Goal: Information Seeking & Learning: Learn about a topic

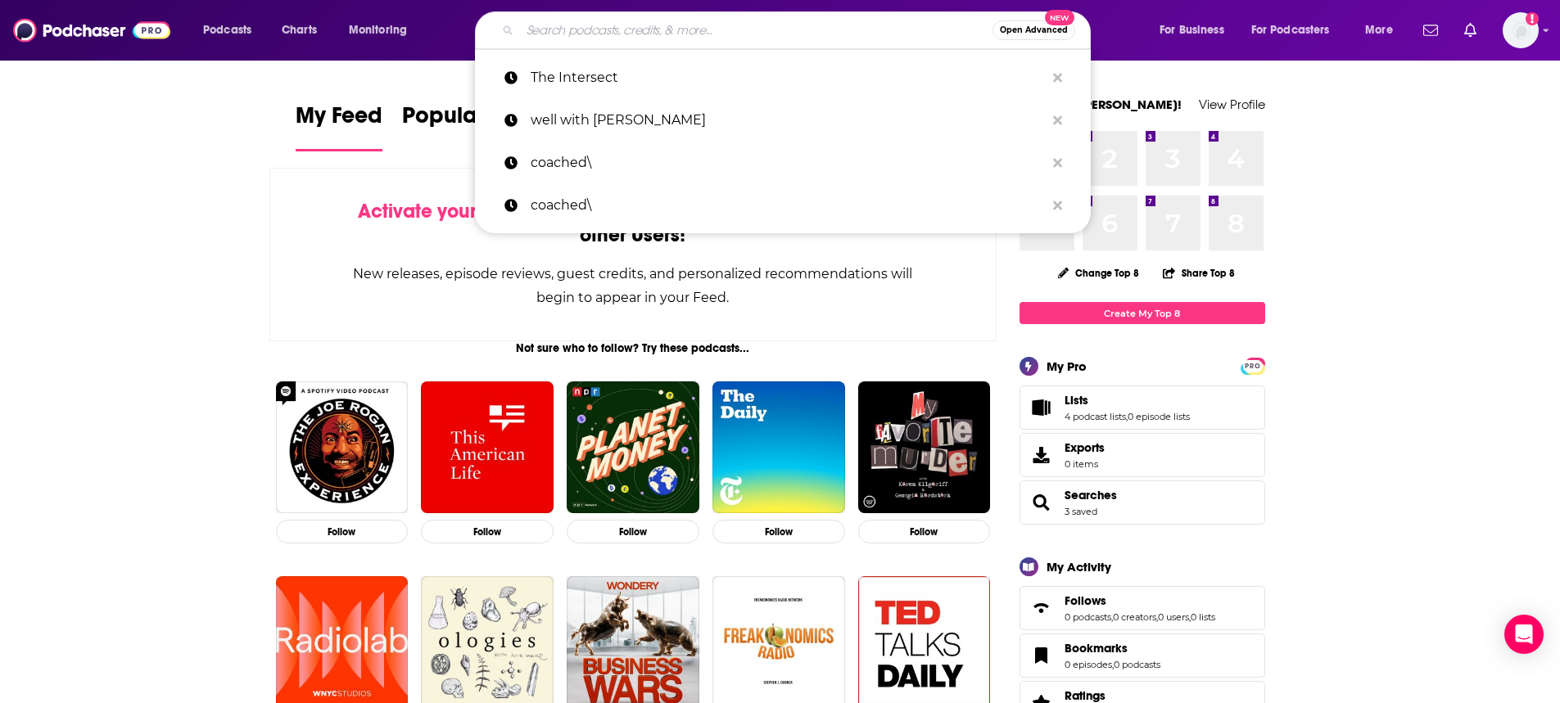
click at [839, 42] on input "Search podcasts, credits, & more..." at bounding box center [756, 30] width 472 height 26
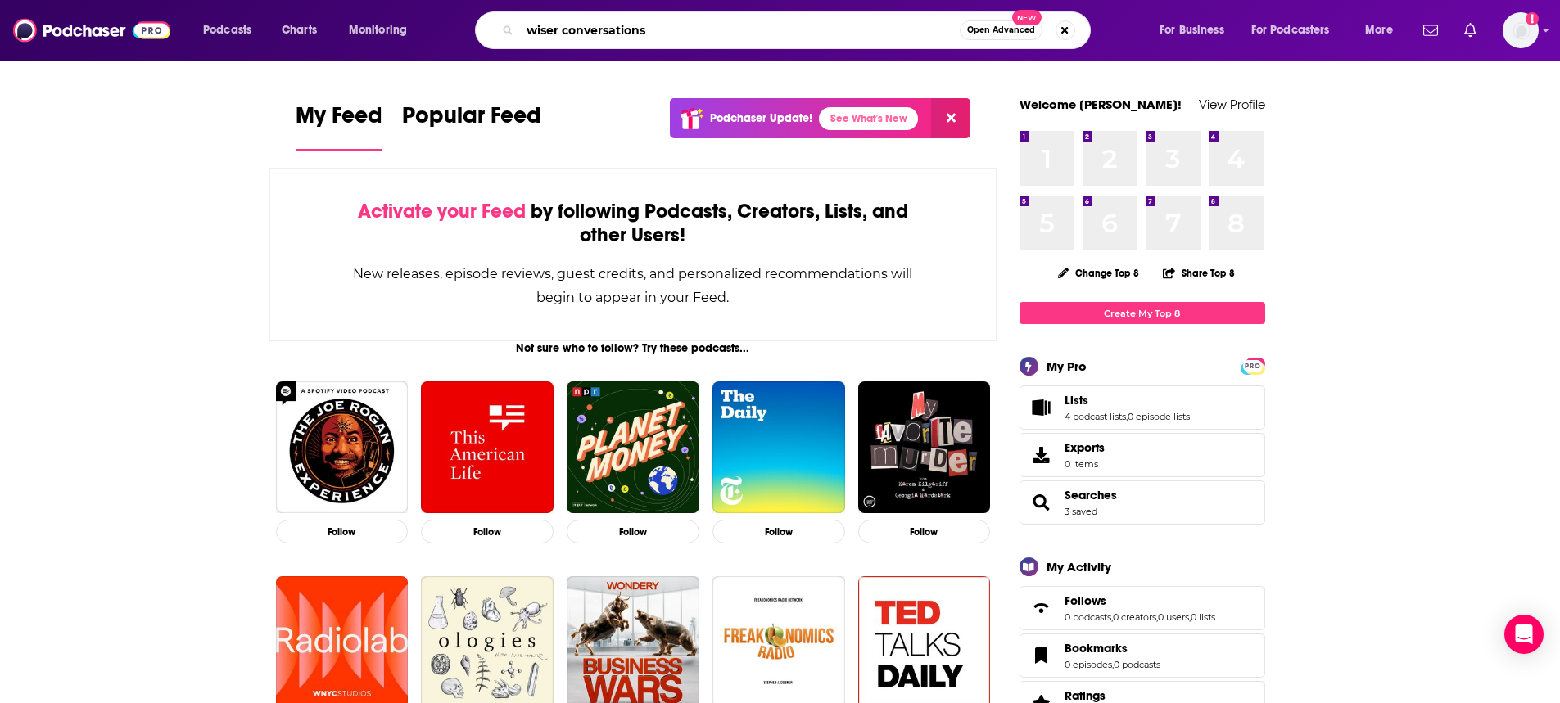
type input "wiser conversations"
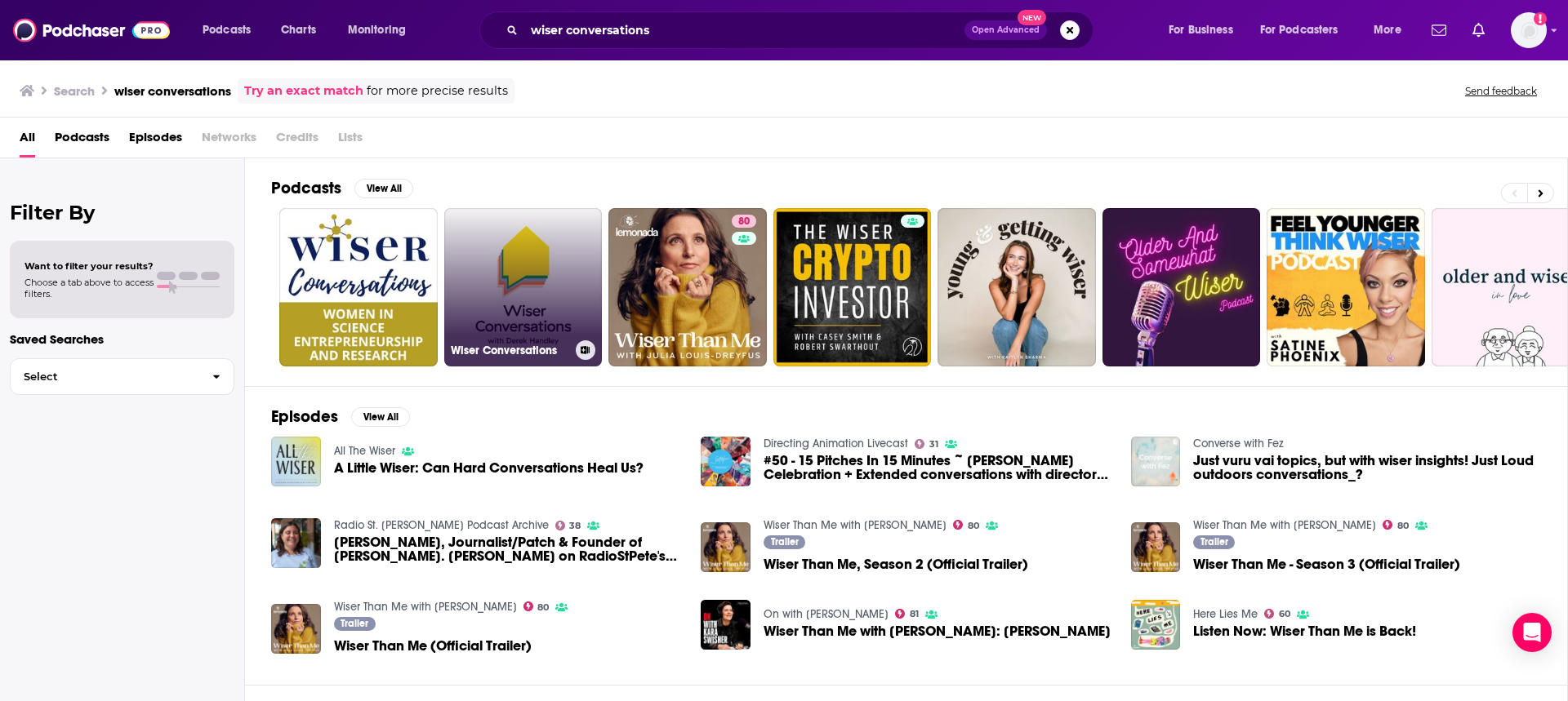
click at [558, 254] on link "Wiser Conversations" at bounding box center [523, 287] width 159 height 159
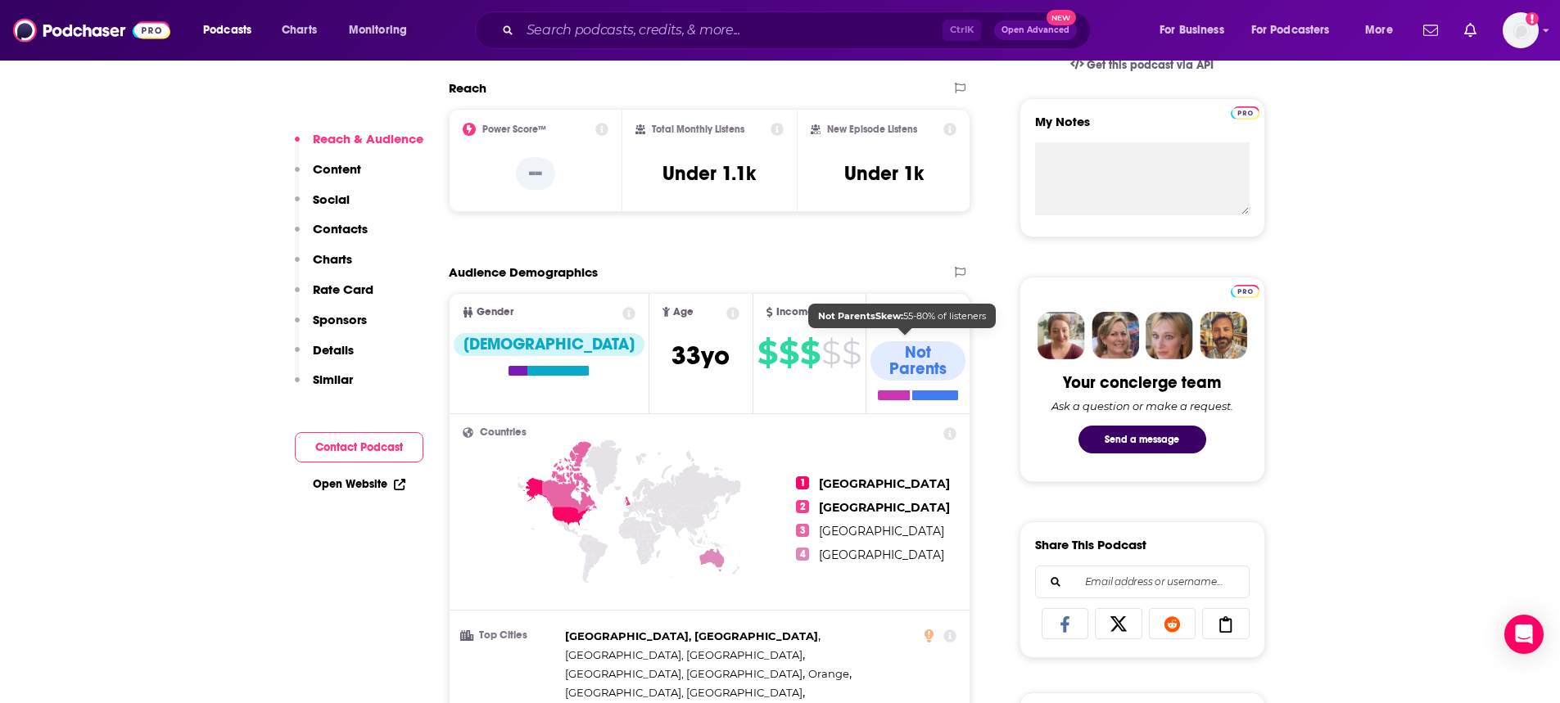
scroll to position [573, 0]
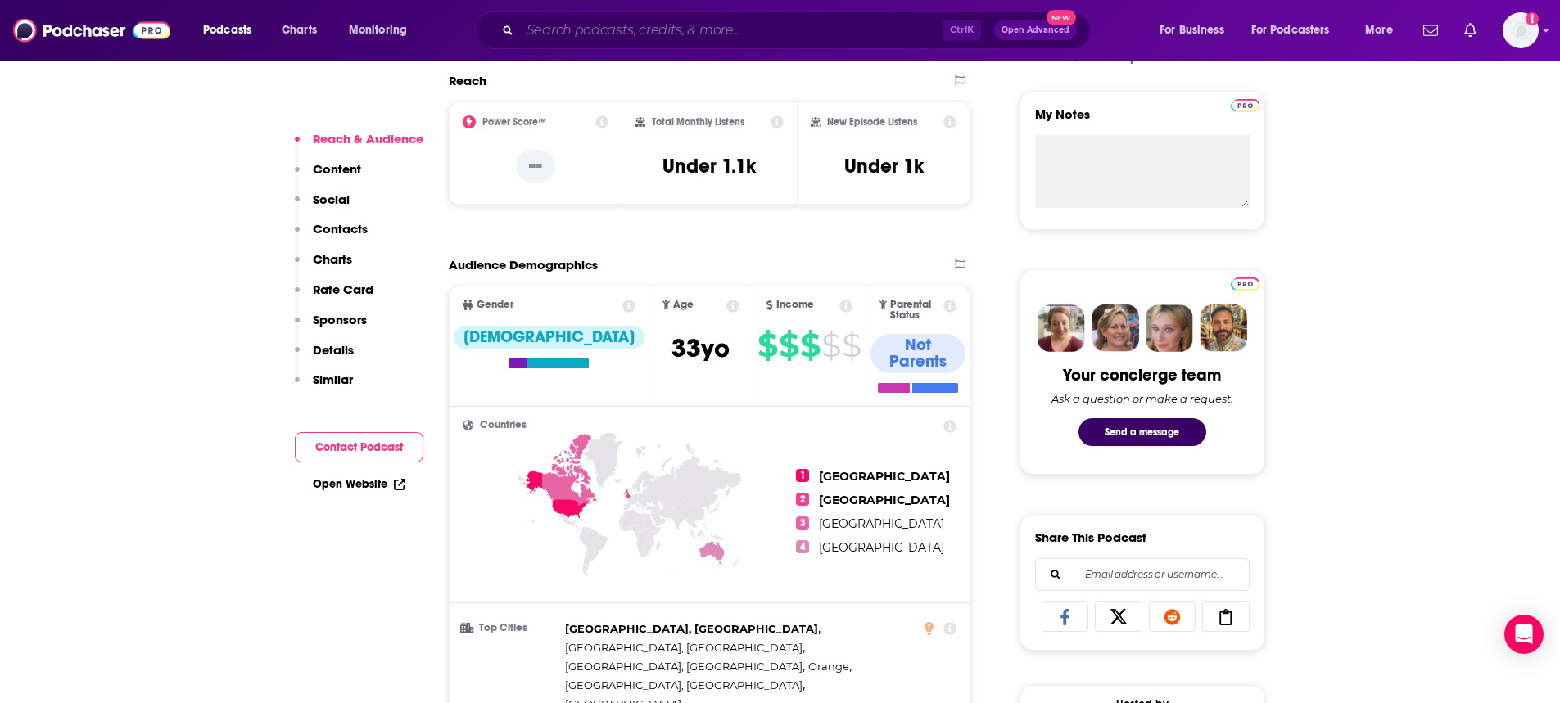
click at [906, 23] on input "Search podcasts, credits, & more..." at bounding box center [731, 30] width 422 height 26
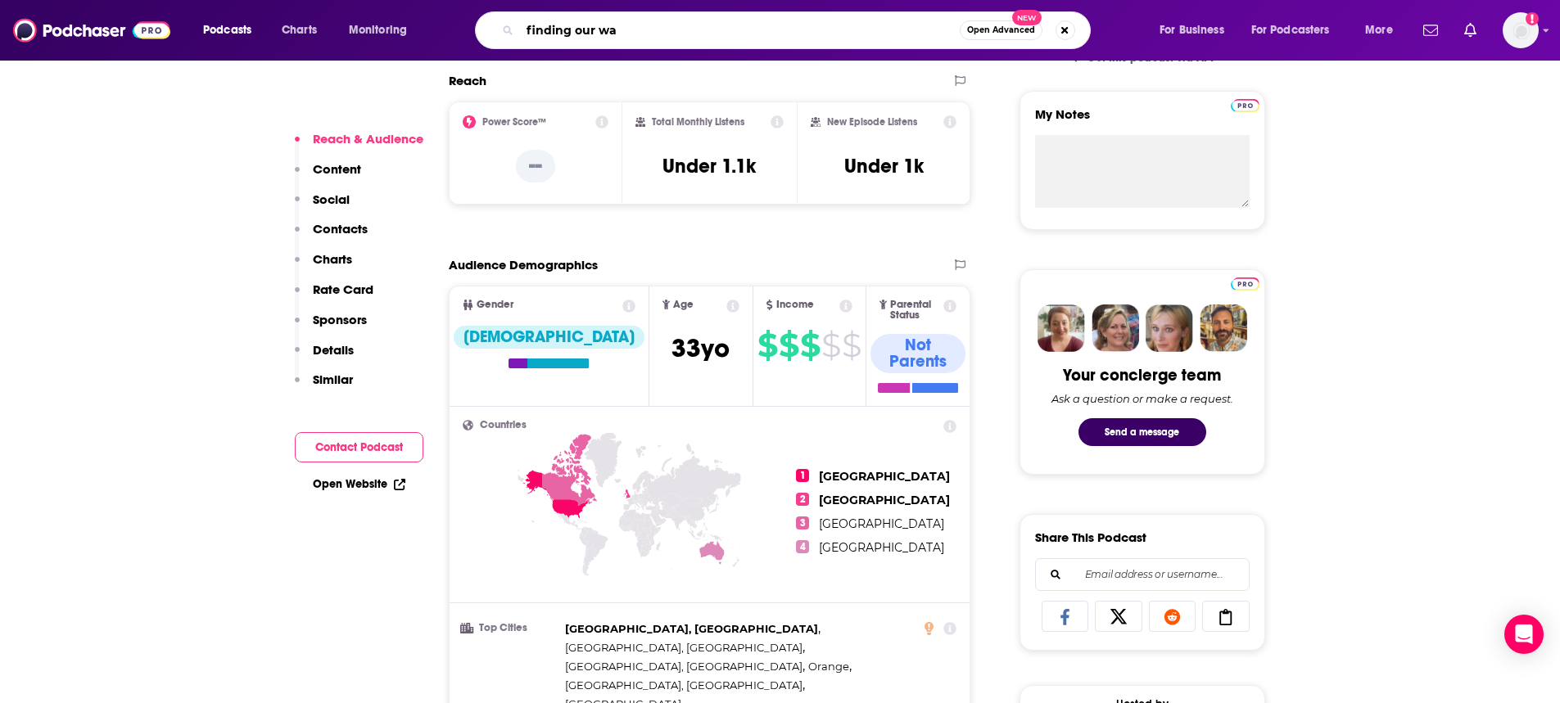
type input "finding our way"
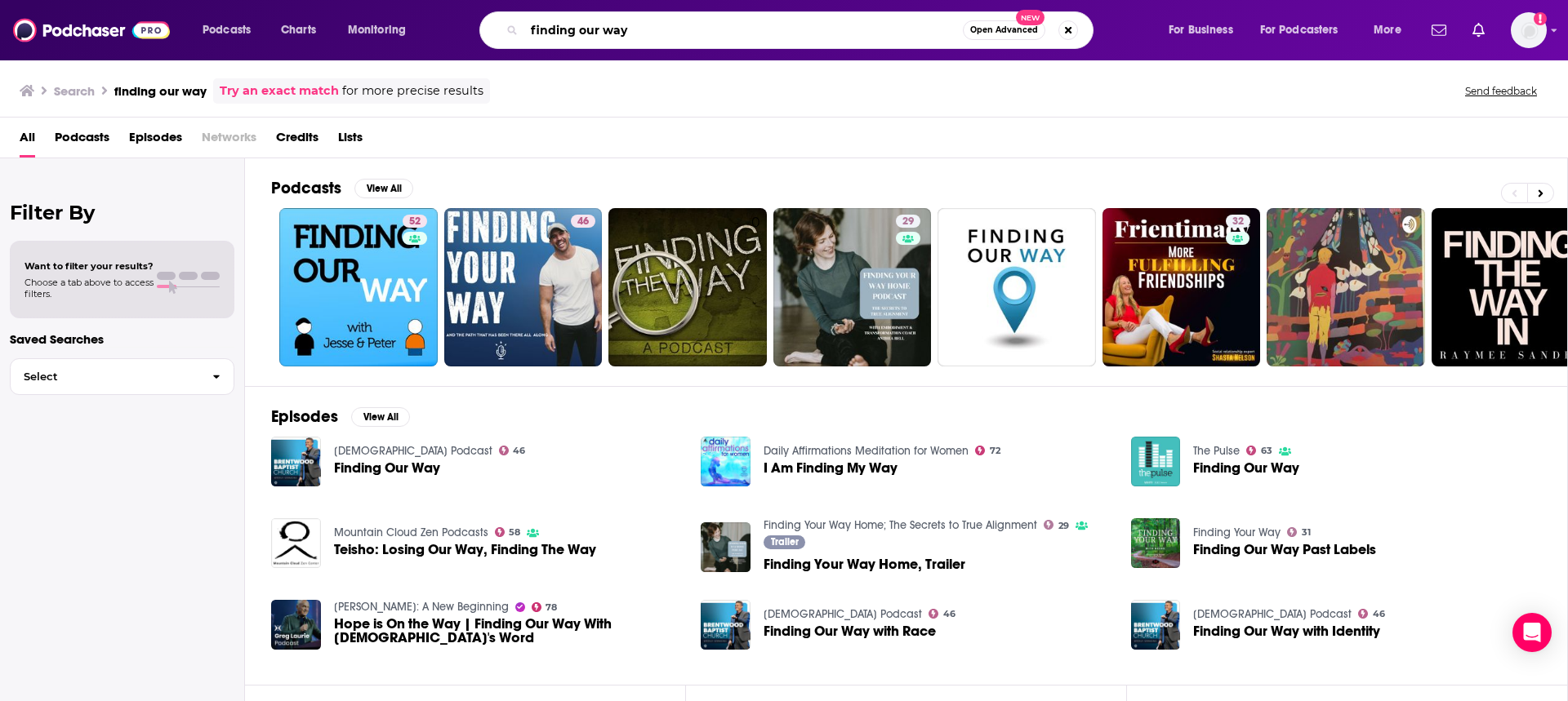
click at [646, 40] on input "finding our way" at bounding box center [744, 30] width 439 height 26
click at [615, 31] on input "[PERSON_NAME]" at bounding box center [744, 30] width 439 height 26
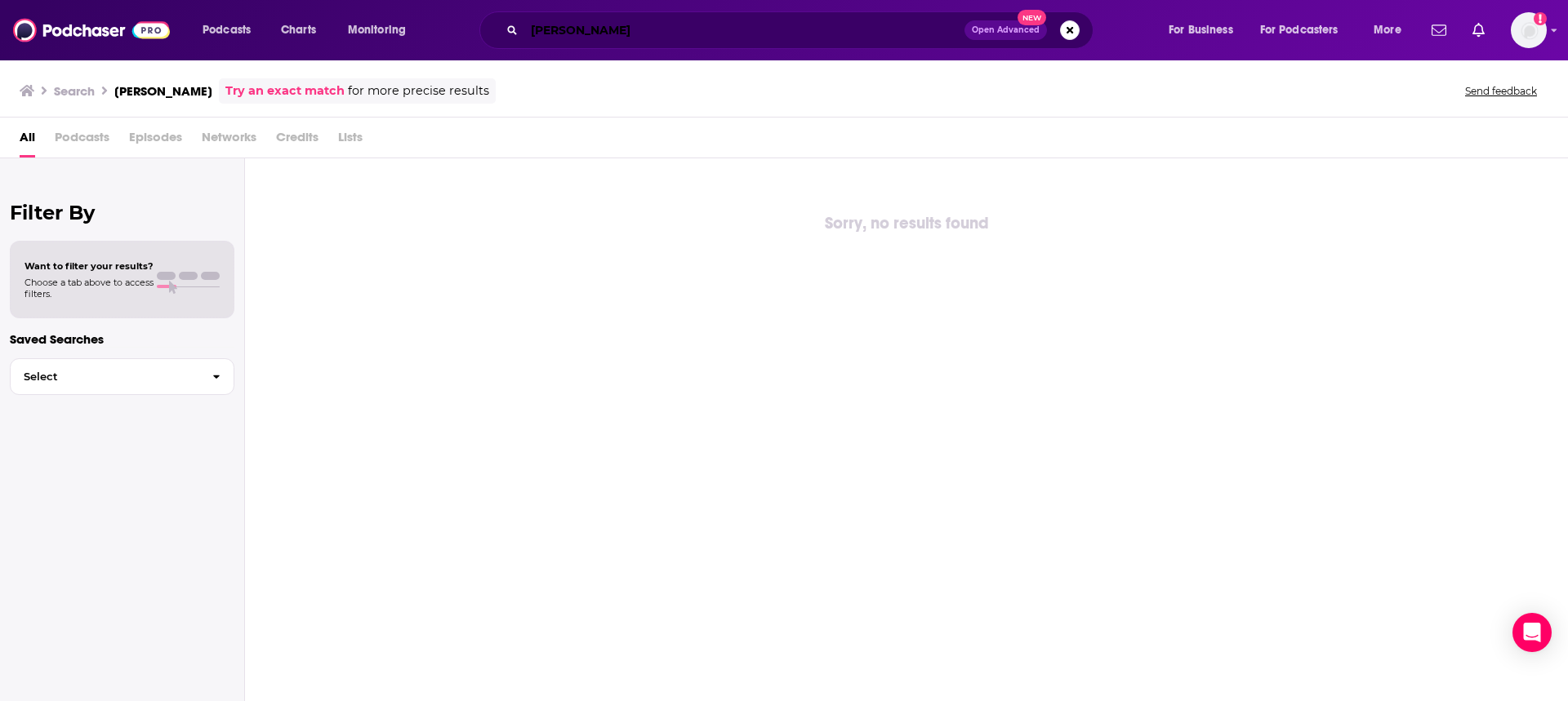
click at [575, 35] on input "[PERSON_NAME]" at bounding box center [744, 30] width 440 height 26
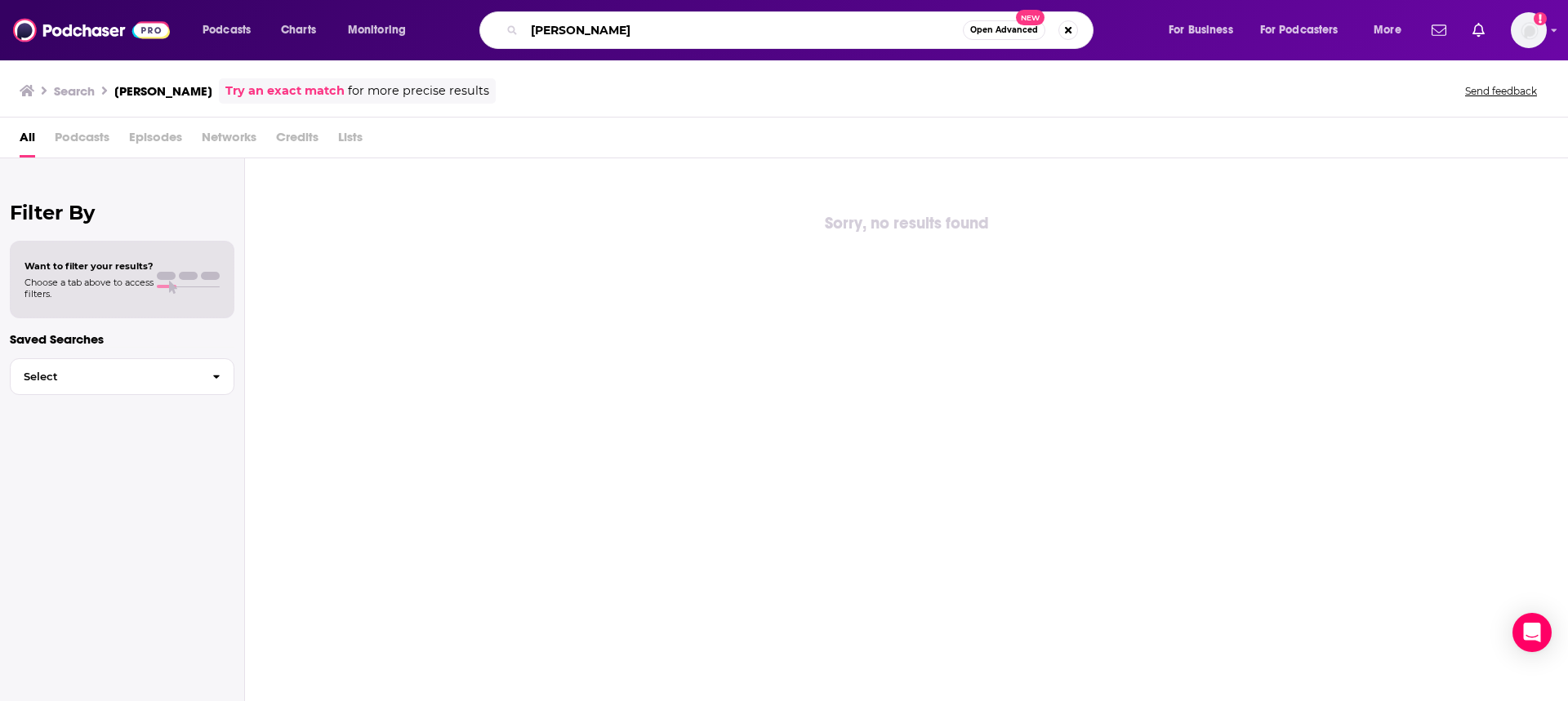
type input "[PERSON_NAME]"
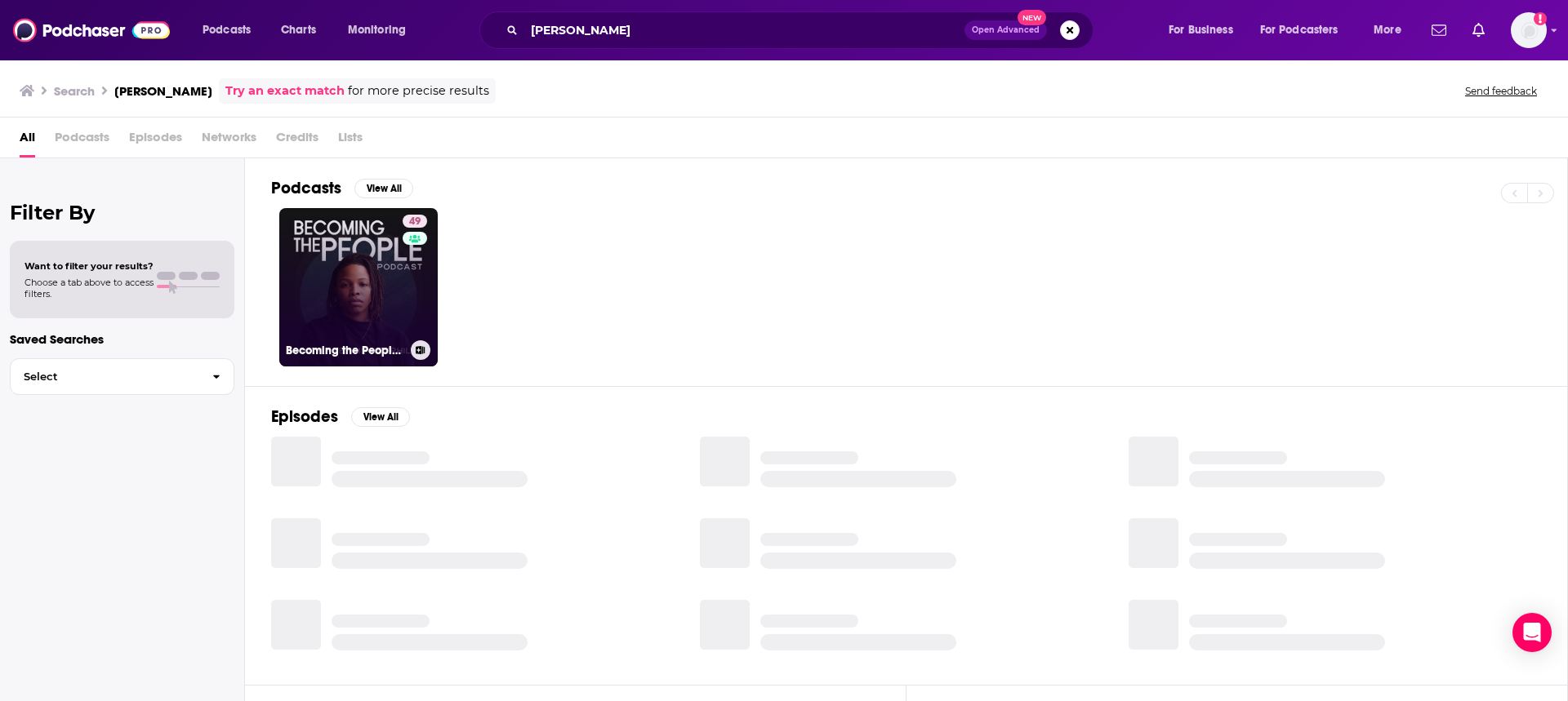
click at [304, 303] on link "49 Becoming the People Podcast with [PERSON_NAME]" at bounding box center [358, 287] width 159 height 159
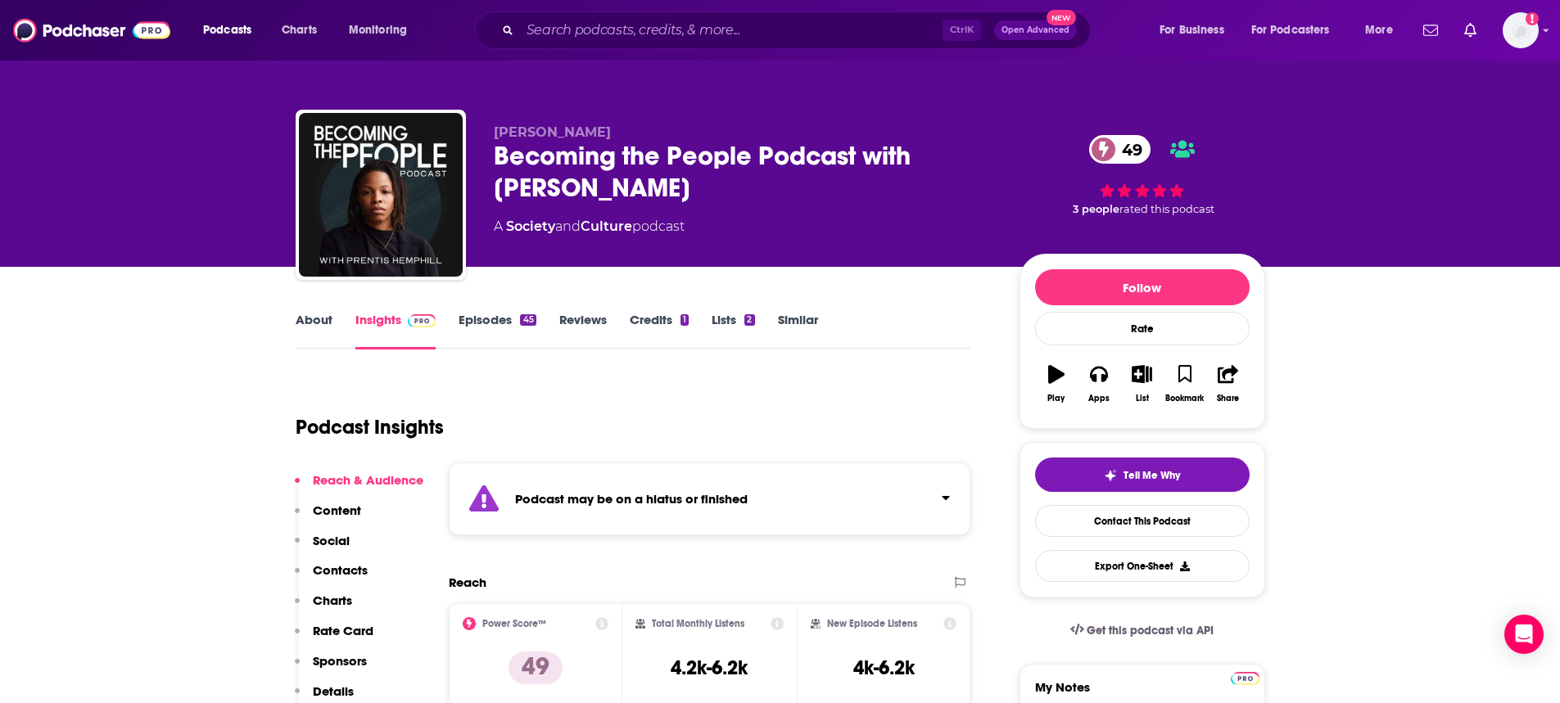
click at [562, 129] on span "[PERSON_NAME]" at bounding box center [552, 132] width 117 height 16
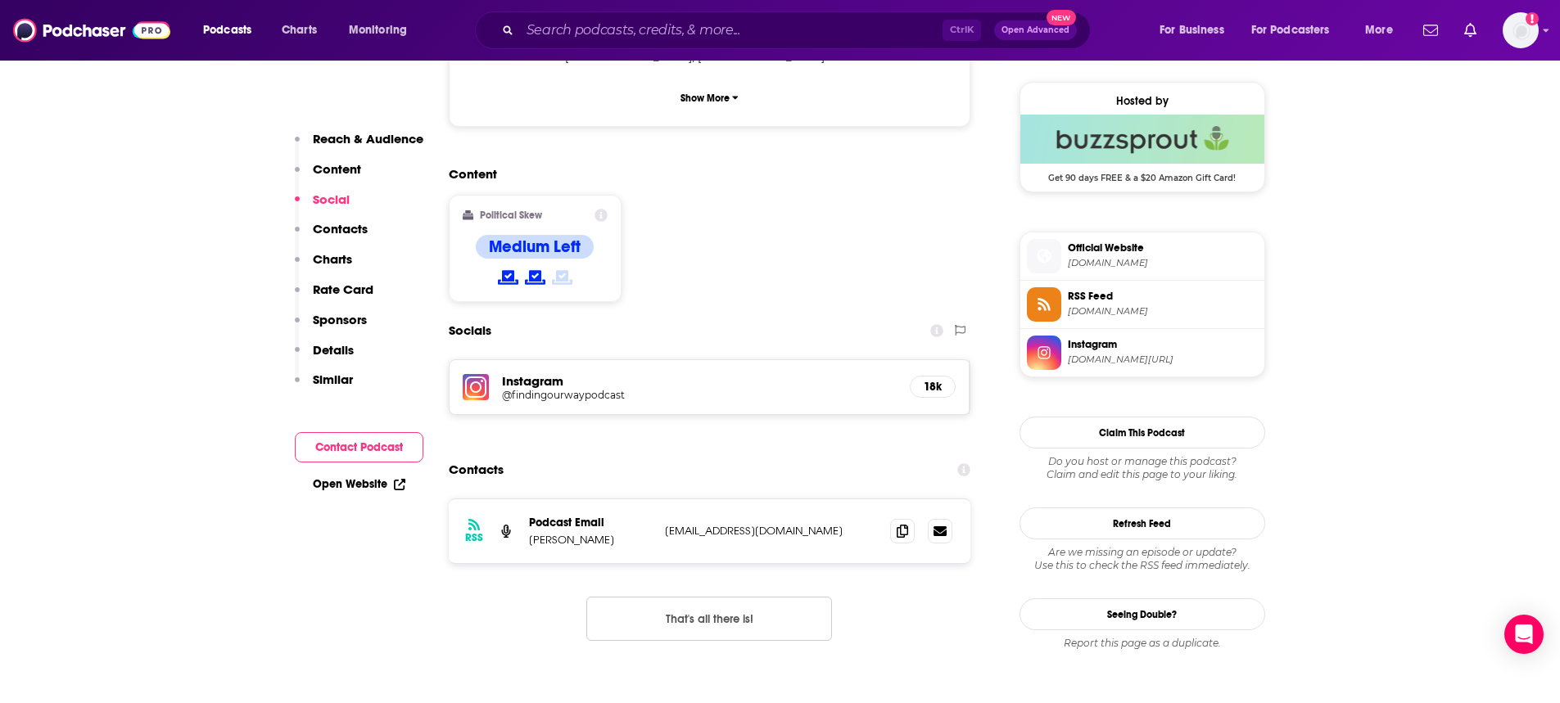
scroll to position [1310, 0]
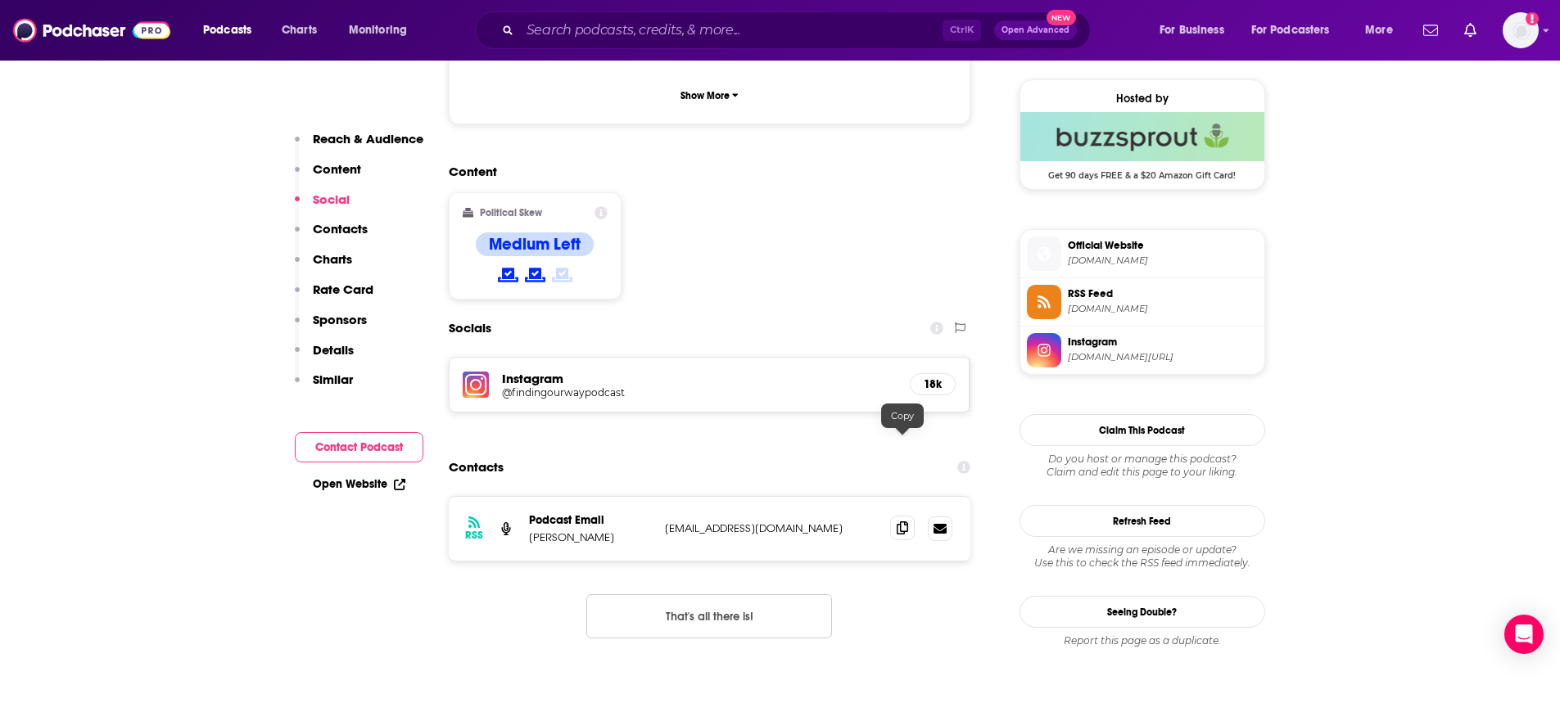
click at [897, 522] on icon at bounding box center [902, 528] width 11 height 13
click at [907, 522] on icon at bounding box center [902, 528] width 11 height 13
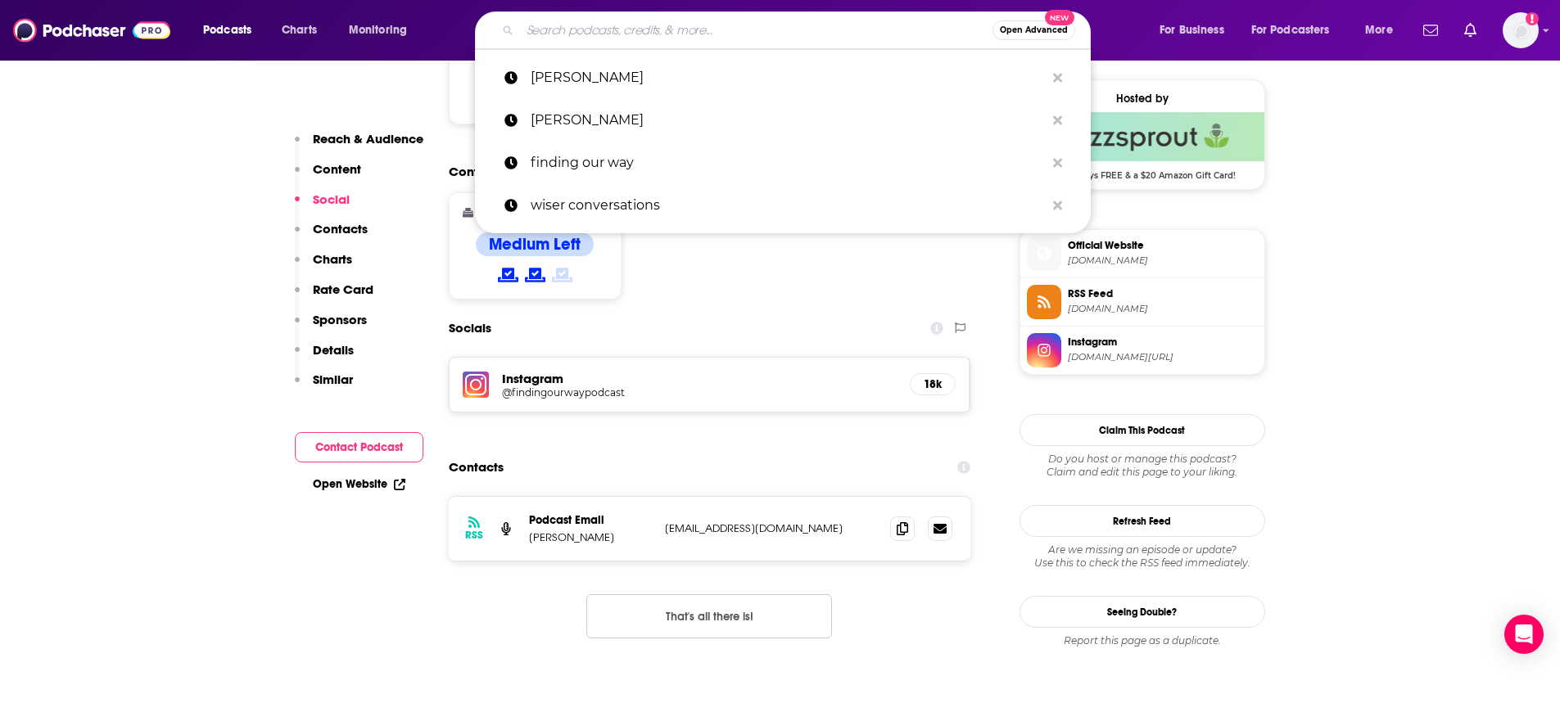
click at [661, 25] on input "Search podcasts, credits, & more..." at bounding box center [756, 30] width 472 height 26
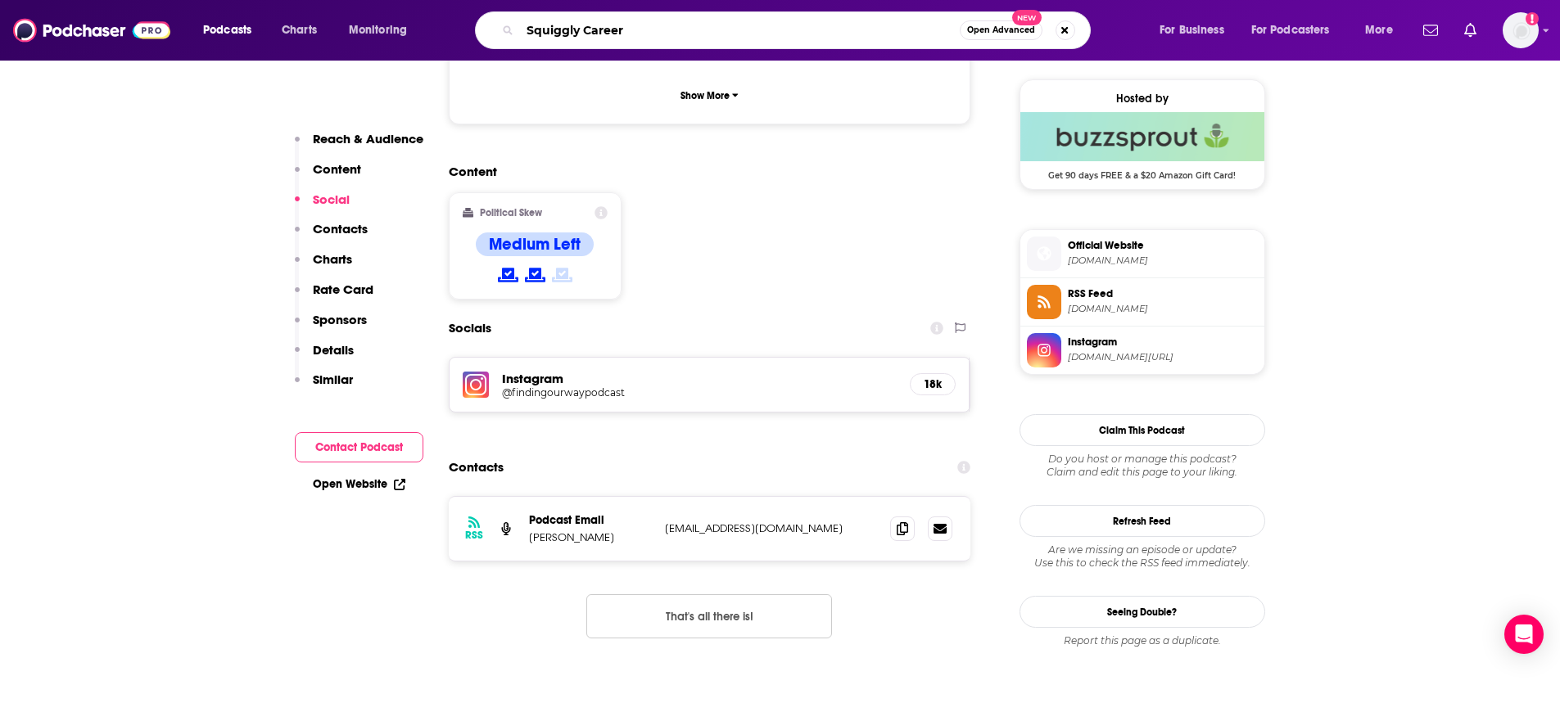
type input "Squiggly Careers"
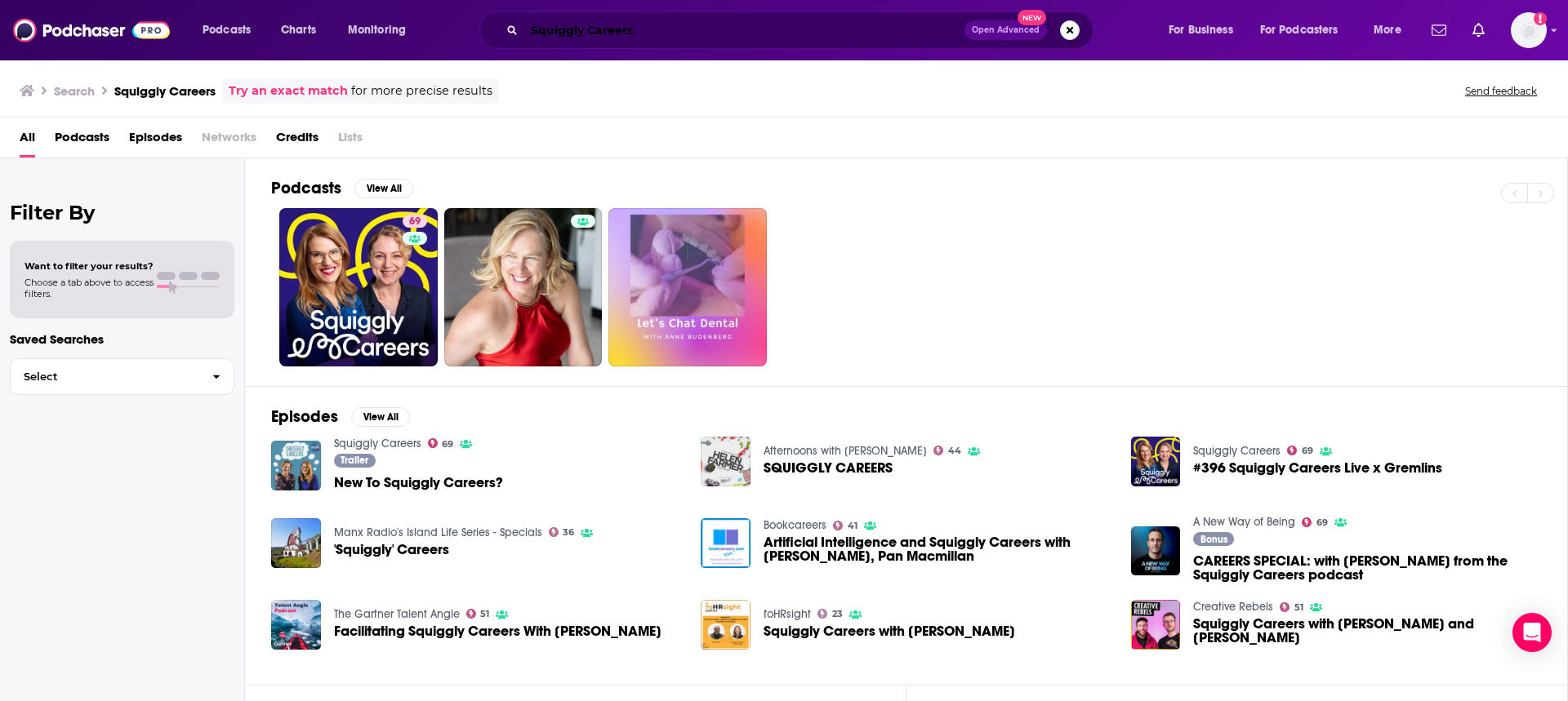
click at [597, 30] on input "Squiggly Careers" at bounding box center [744, 30] width 440 height 26
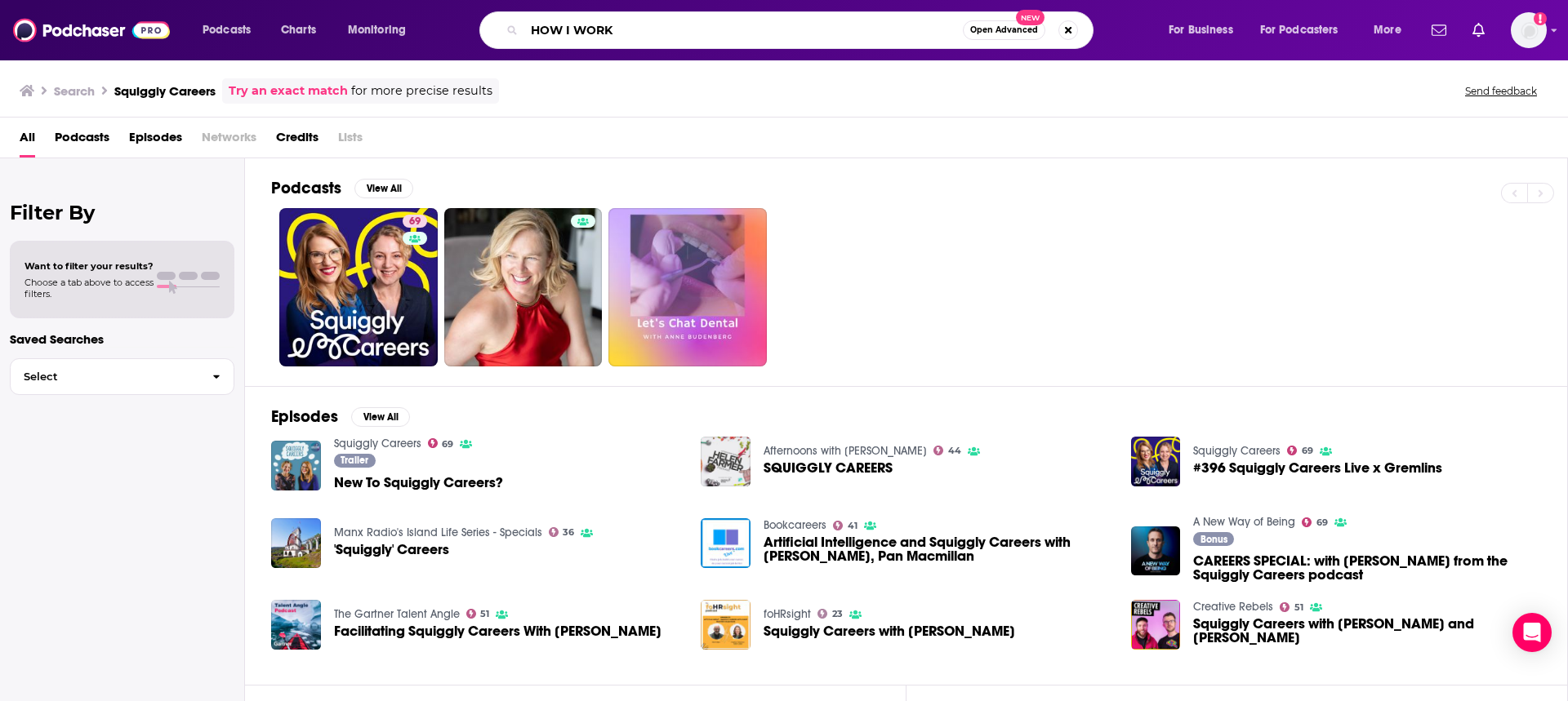
type input "HOW I WORK"
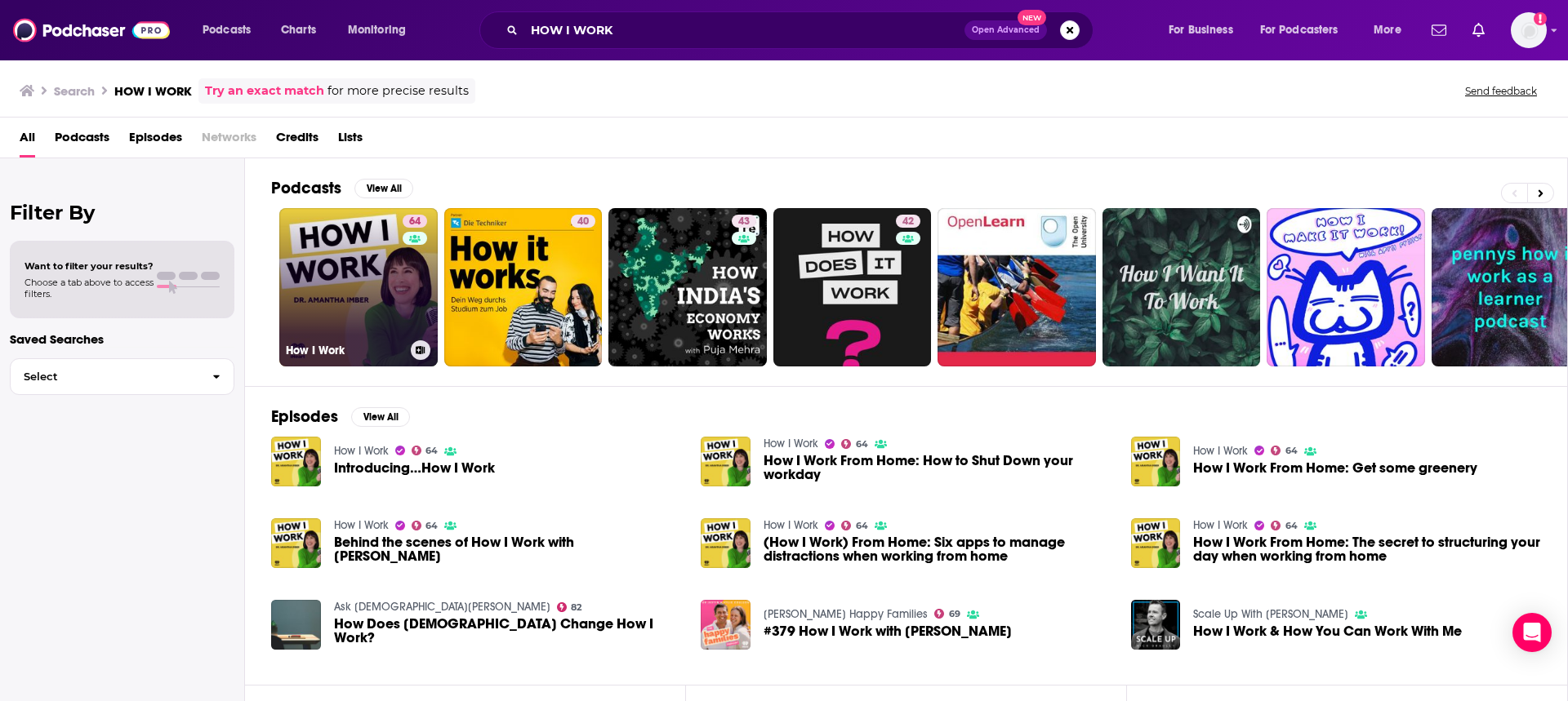
click at [360, 258] on link "64 How I Work" at bounding box center [358, 287] width 159 height 159
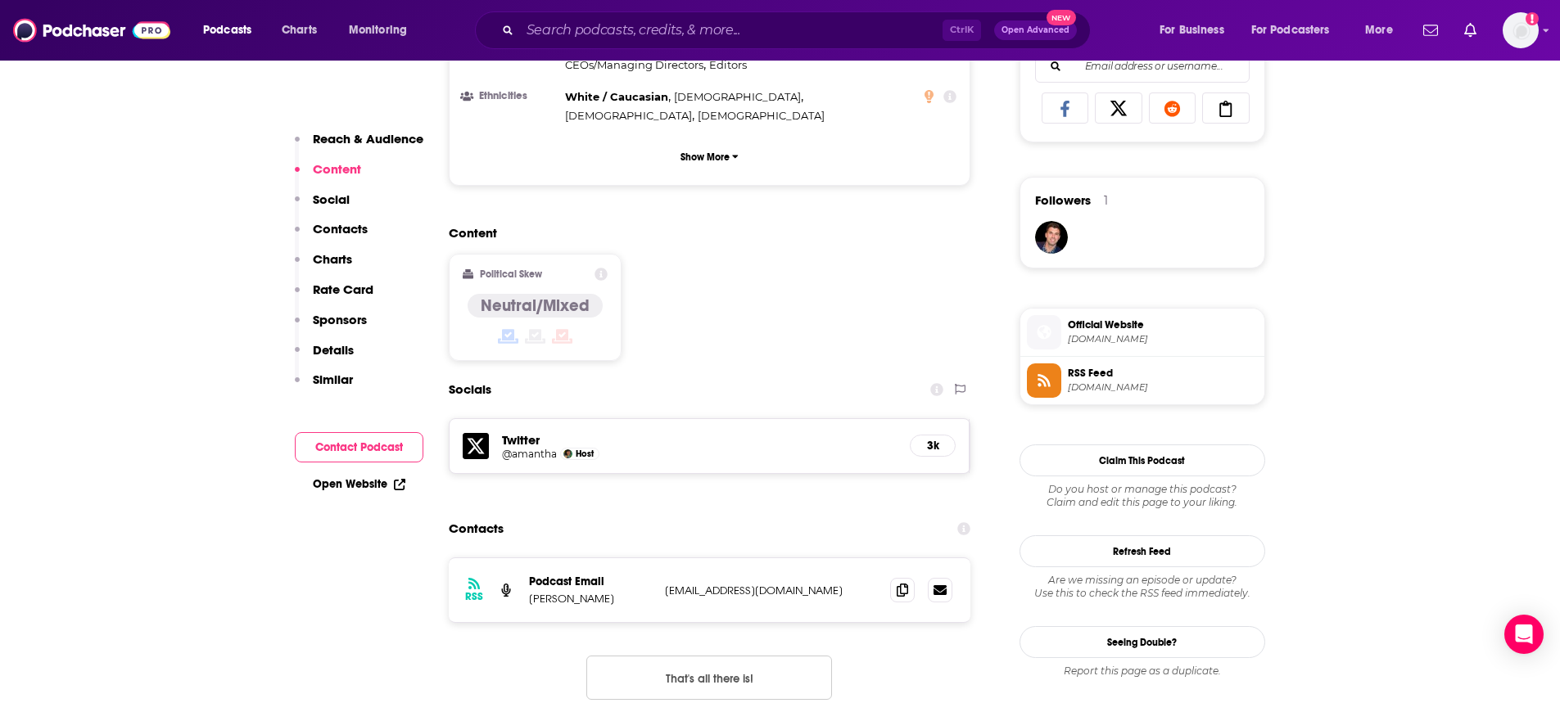
scroll to position [1228, 0]
